Goal: Information Seeking & Learning: Learn about a topic

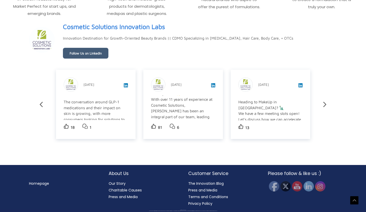
scroll to position [862, 0]
click at [323, 105] on icon at bounding box center [324, 104] width 9 height 9
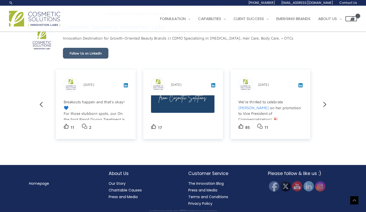
click at [324, 106] on icon at bounding box center [324, 104] width 9 height 9
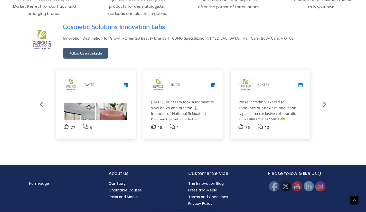
scroll to position [870, 0]
click at [325, 105] on icon at bounding box center [324, 104] width 9 height 9
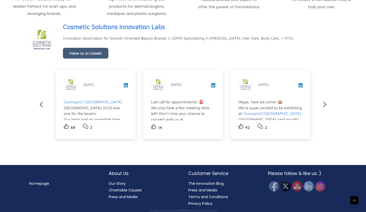
click at [324, 104] on icon at bounding box center [324, 104] width 9 height 9
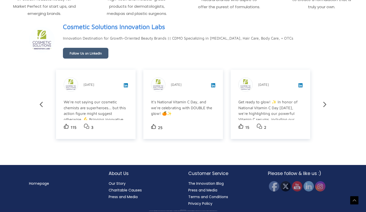
click at [324, 104] on icon at bounding box center [324, 104] width 9 height 9
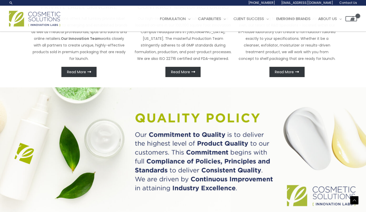
scroll to position [272, 0]
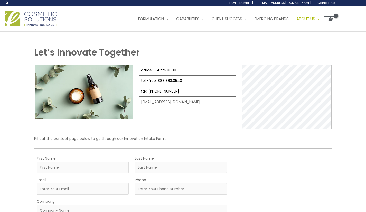
select select
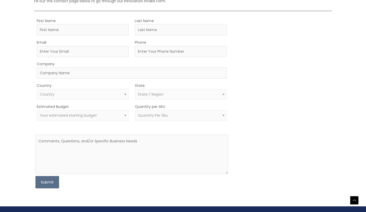
scroll to position [179, 0]
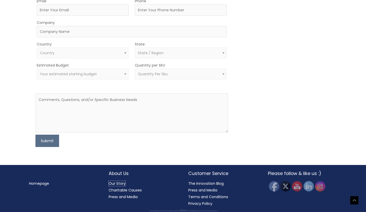
click at [122, 184] on link "Our Story" at bounding box center [117, 183] width 17 height 5
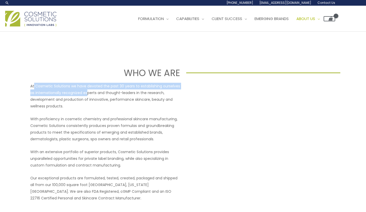
drag, startPoint x: 37, startPoint y: 85, endPoint x: 87, endPoint y: 94, distance: 51.0
click at [87, 94] on p "At Cosmetic Solutions we have devoted the past 30 years to establishing ourselv…" at bounding box center [105, 96] width 150 height 27
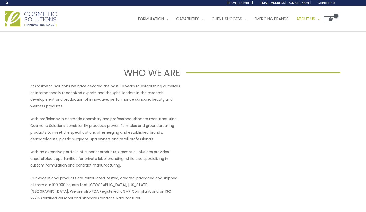
click at [78, 110] on div "At Cosmetic Solutions we have devoted the past 30 years to establishing ourselv…" at bounding box center [105, 142] width 150 height 119
drag, startPoint x: 125, startPoint y: 108, endPoint x: 100, endPoint y: 105, distance: 25.1
click at [125, 108] on p "At Cosmetic Solutions we have devoted the past 30 years to establishing ourselv…" at bounding box center [105, 96] width 150 height 27
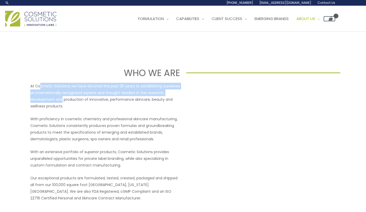
drag, startPoint x: 40, startPoint y: 87, endPoint x: 63, endPoint y: 98, distance: 25.8
click at [63, 98] on p "At Cosmetic Solutions we have devoted the past 30 years to establishing ourselv…" at bounding box center [105, 96] width 150 height 27
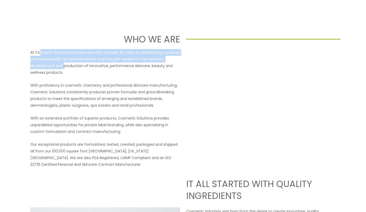
scroll to position [51, 0]
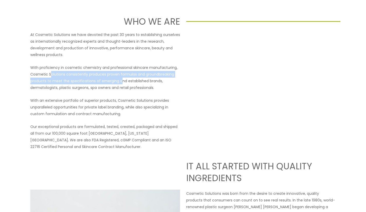
drag, startPoint x: 50, startPoint y: 73, endPoint x: 119, endPoint y: 78, distance: 69.0
click at [119, 78] on p "With proficiency in cosmetic chemistry and professional skincare manufacturing,…" at bounding box center [105, 77] width 150 height 27
click at [96, 92] on div "At Cosmetic Solutions we have devoted the past 30 years to establishing ourselv…" at bounding box center [105, 90] width 150 height 119
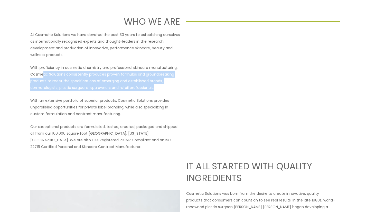
drag, startPoint x: 50, startPoint y: 74, endPoint x: 157, endPoint y: 91, distance: 109.1
click at [157, 91] on p "With proficiency in cosmetic chemistry and professional skincare manufacturing,…" at bounding box center [105, 77] width 150 height 27
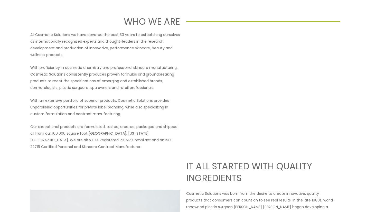
click at [94, 102] on p "With an extensive portfolio of superior products, Cosmetic Solutions provides u…" at bounding box center [105, 107] width 150 height 20
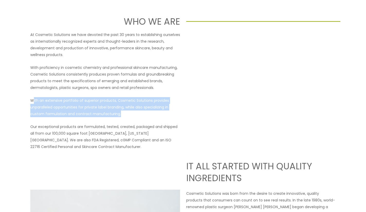
drag, startPoint x: 33, startPoint y: 99, endPoint x: 123, endPoint y: 113, distance: 92.0
click at [123, 113] on p "With an extensive portfolio of superior products, Cosmetic Solutions provides u…" at bounding box center [105, 107] width 150 height 20
click at [68, 122] on div "At Cosmetic Solutions we have devoted the past 30 years to establishing ourselv…" at bounding box center [105, 90] width 150 height 119
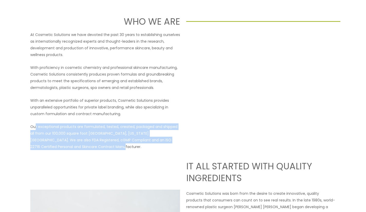
drag, startPoint x: 39, startPoint y: 127, endPoint x: 96, endPoint y: 145, distance: 59.2
click at [96, 145] on p "Our exceptional products are formulated, tested, created, packaged and shipped …" at bounding box center [105, 136] width 150 height 27
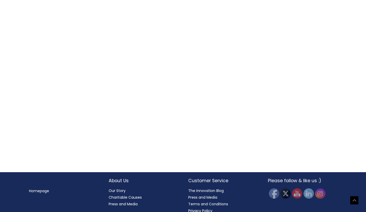
scroll to position [541, 0]
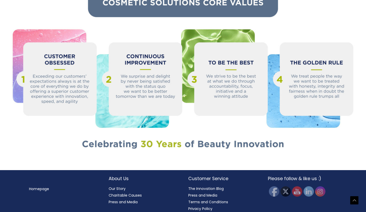
drag, startPoint x: 47, startPoint y: 142, endPoint x: 54, endPoint y: 141, distance: 6.9
click at [47, 142] on img at bounding box center [183, 73] width 366 height 165
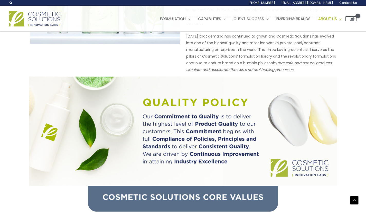
scroll to position [310, 0]
